Goal: Information Seeking & Learning: Learn about a topic

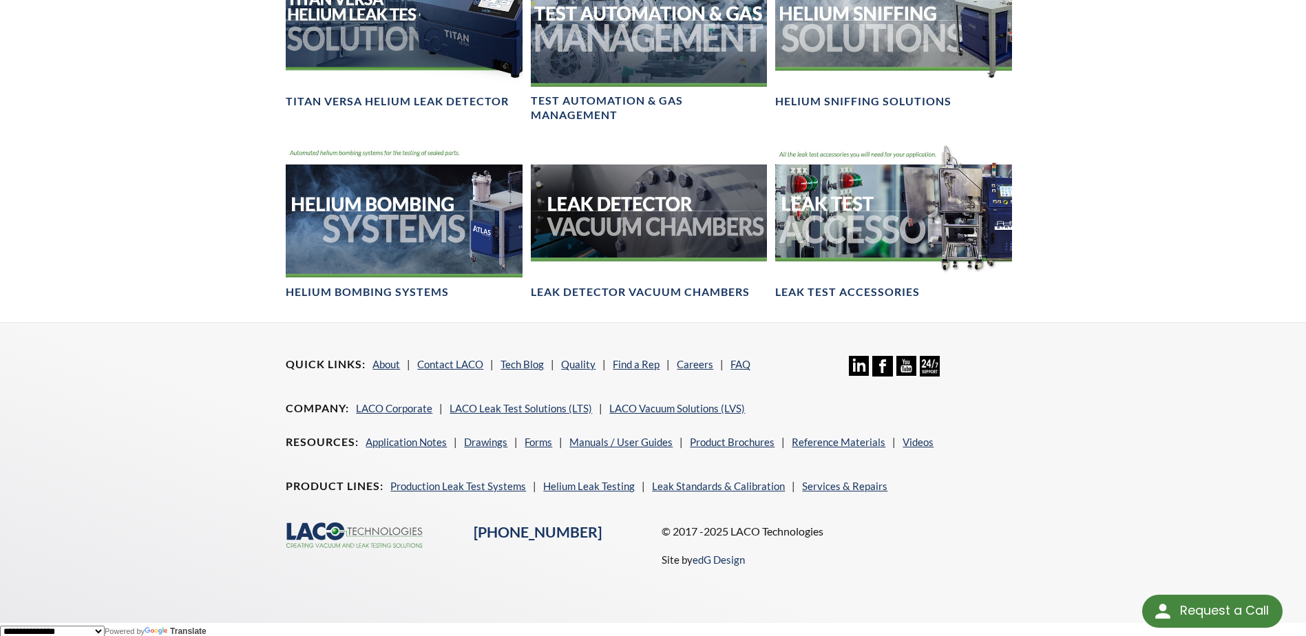
scroll to position [1055, 0]
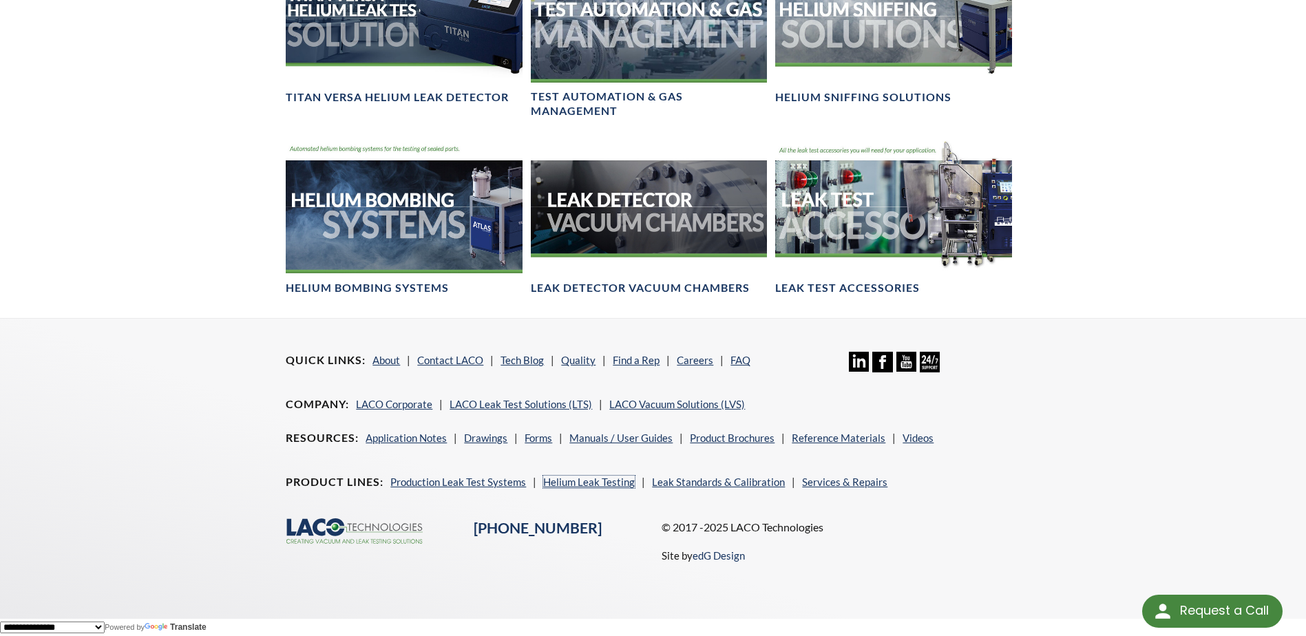
click at [546, 479] on link "Helium Leak Testing" at bounding box center [589, 482] width 92 height 12
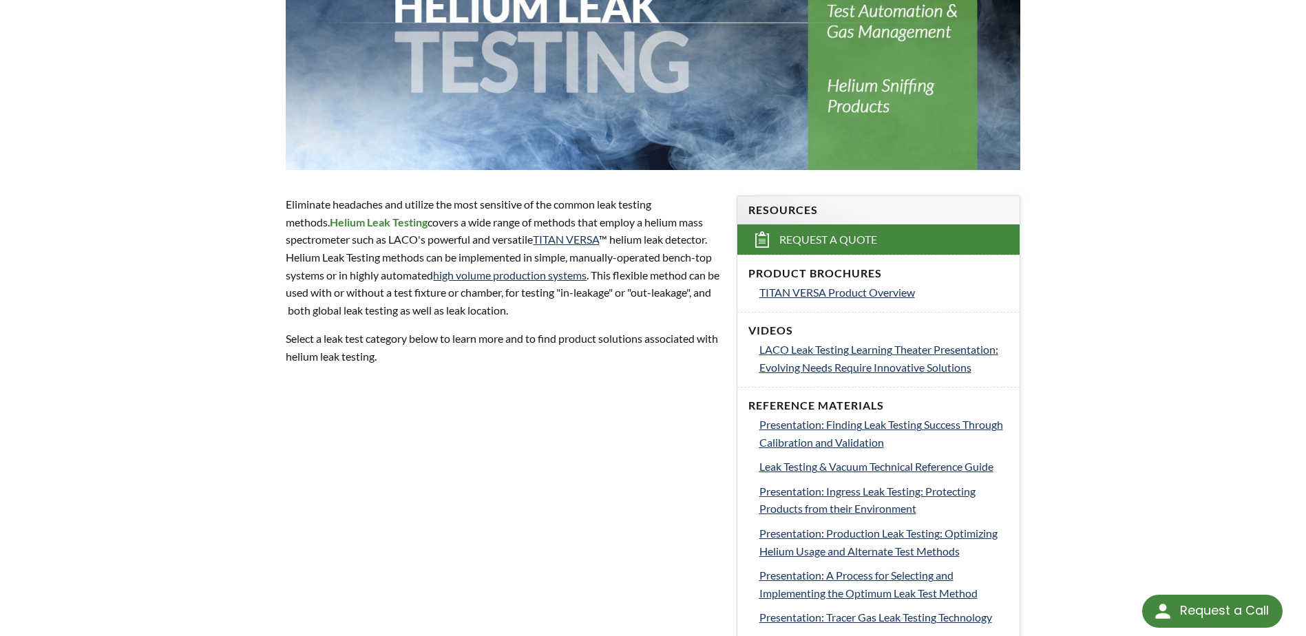
scroll to position [275, 0]
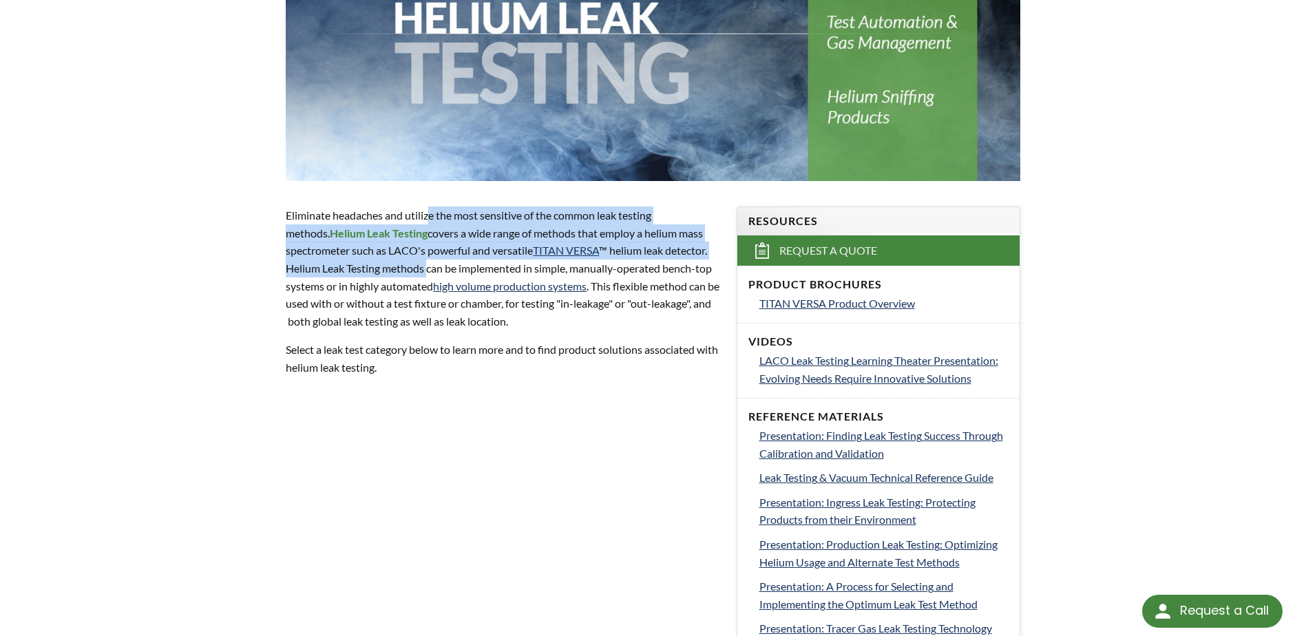
drag, startPoint x: 430, startPoint y: 210, endPoint x: 430, endPoint y: 276, distance: 66.1
click at [430, 276] on p "Eliminate headaches and utilize the most sensitive of the common leak testing m…" at bounding box center [503, 268] width 434 height 123
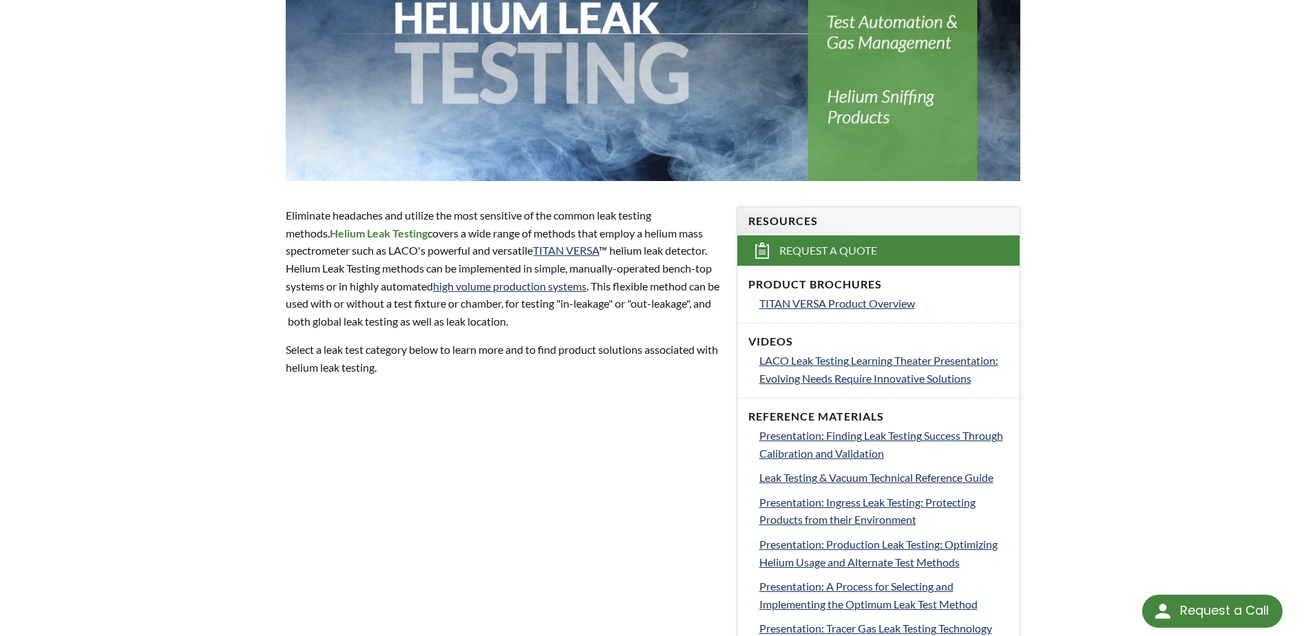
drag, startPoint x: 430, startPoint y: 276, endPoint x: 423, endPoint y: 391, distance: 115.1
click at [423, 391] on div "Eliminate headaches and utilize the most sensitive of the common leak testing m…" at bounding box center [502, 290] width 450 height 213
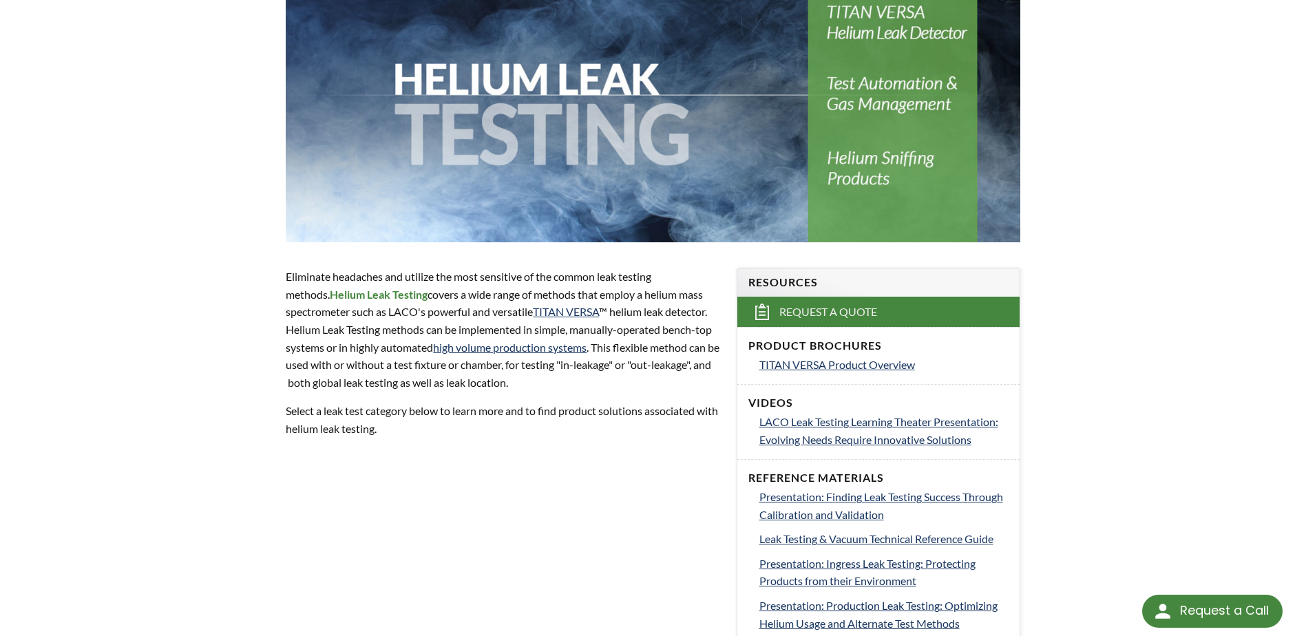
scroll to position [0, 0]
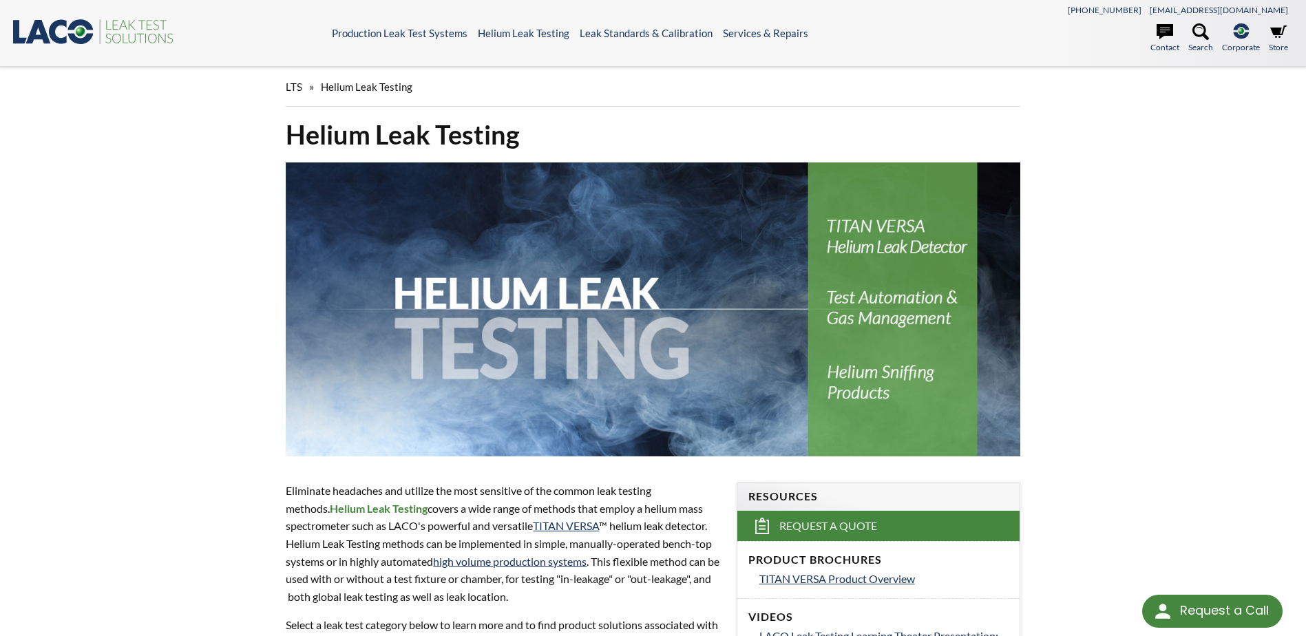
drag, startPoint x: 1179, startPoint y: 309, endPoint x: 1182, endPoint y: 299, distance: 10.0
